Goal: Task Accomplishment & Management: Use online tool/utility

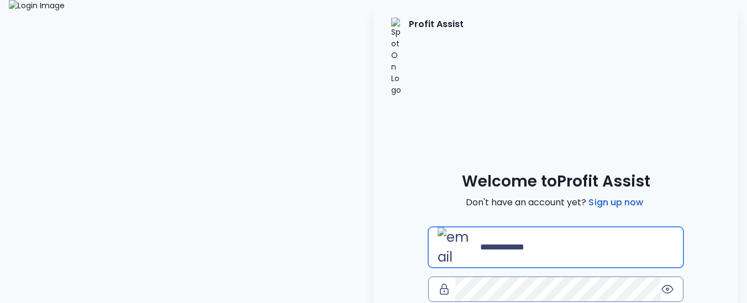
type input "**********"
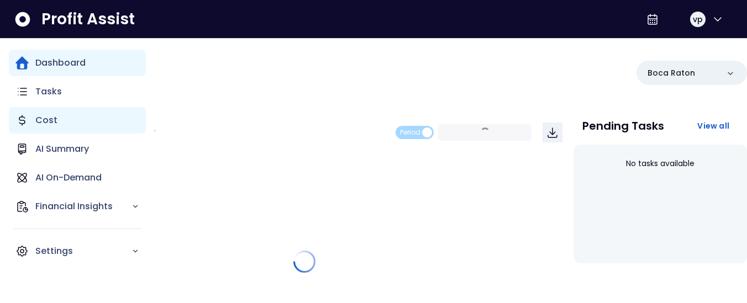
click at [61, 130] on div "Cost" at bounding box center [77, 120] width 137 height 27
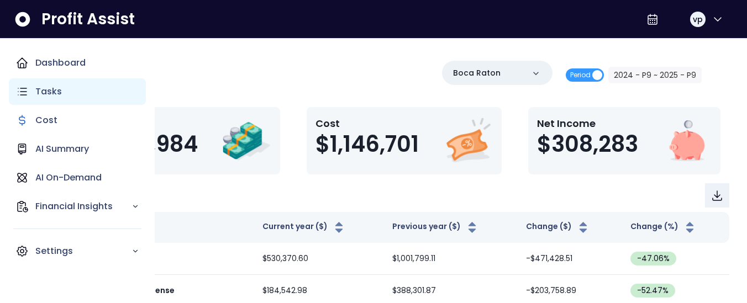
click at [57, 94] on p "Tasks" at bounding box center [48, 91] width 27 height 13
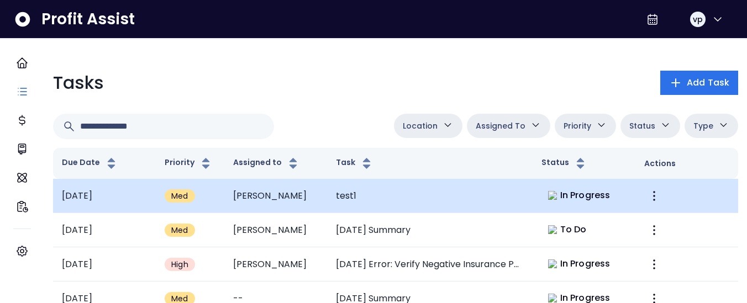
click at [444, 196] on td "test1" at bounding box center [430, 196] width 206 height 34
click at [493, 200] on td "test1" at bounding box center [430, 196] width 206 height 34
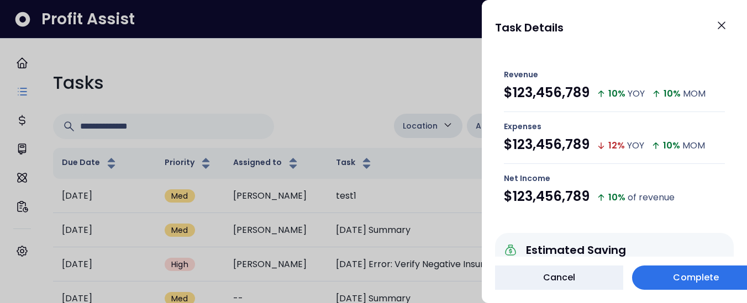
scroll to position [106, 0]
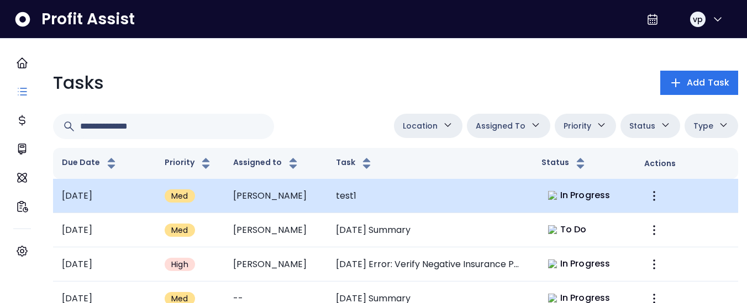
click at [589, 198] on span "In Progress" at bounding box center [585, 195] width 50 height 13
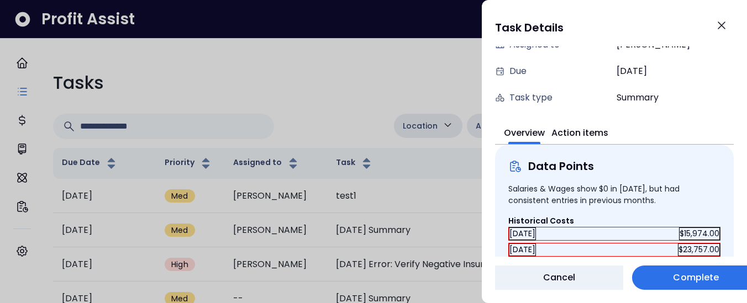
scroll to position [108, 0]
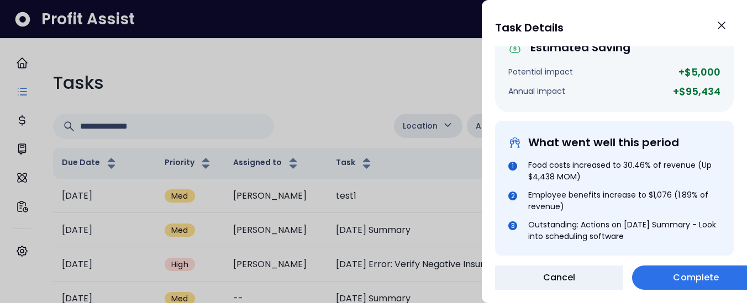
click at [671, 98] on div "Annual impact +$95,434" at bounding box center [614, 91] width 212 height 15
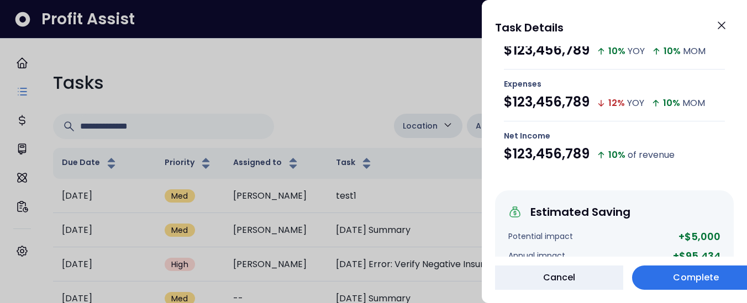
scroll to position [216, 0]
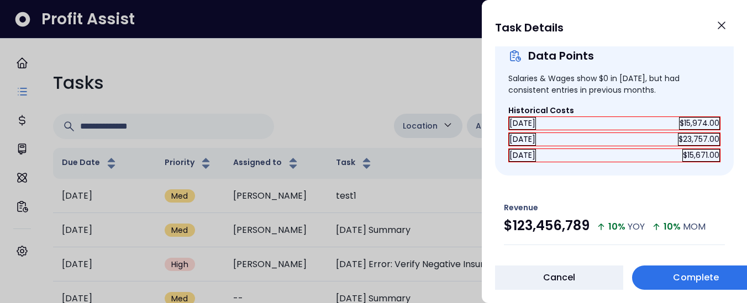
click at [536, 161] on div "December 2024" at bounding box center [522, 155] width 27 height 13
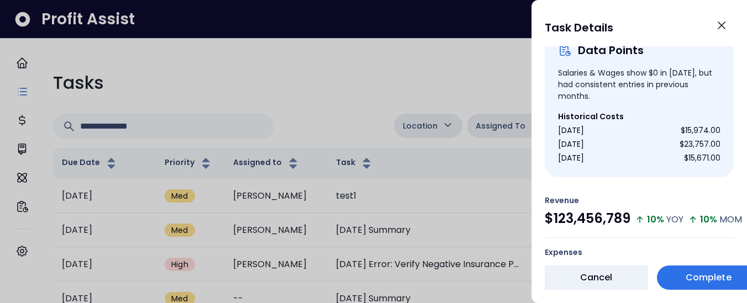
scroll to position [332, 0]
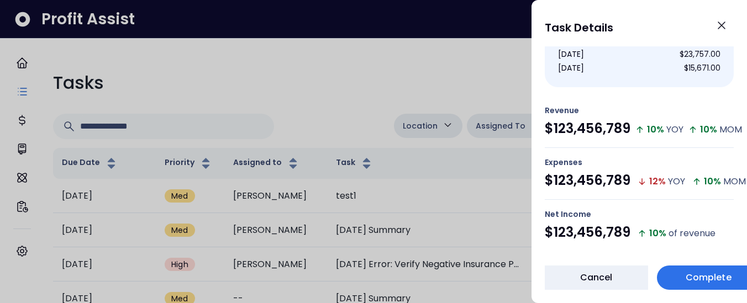
click at [549, 174] on div "$123,456,789" at bounding box center [588, 181] width 86 height 20
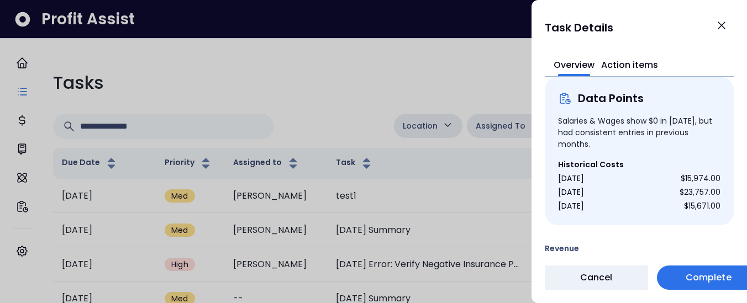
scroll to position [193, 0]
click at [654, 56] on button "Action items" at bounding box center [629, 64] width 57 height 24
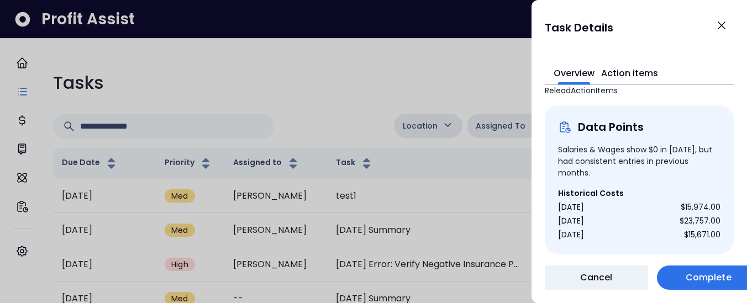
scroll to position [187, 0]
